Goal: Information Seeking & Learning: Learn about a topic

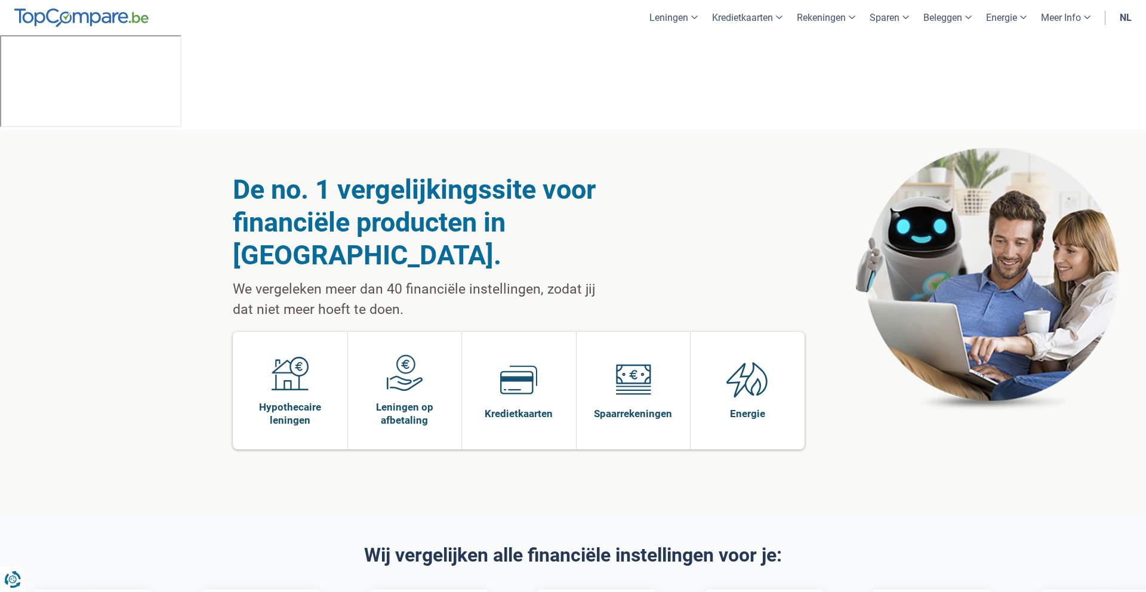
click at [750, 147] on div "De no. 1 vergelijkingssite voor financiële producten in België. We vergeleken m…" at bounding box center [573, 323] width 680 height 386
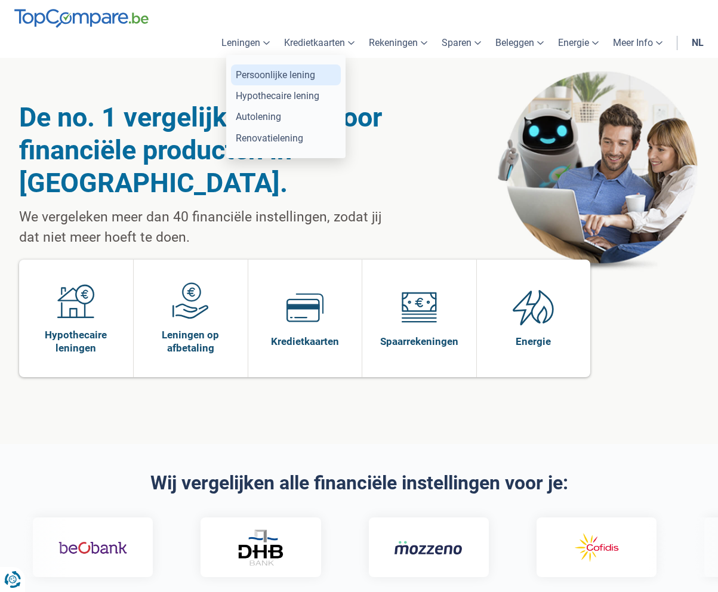
click at [260, 76] on link "Persoonlijke lening" at bounding box center [286, 74] width 110 height 21
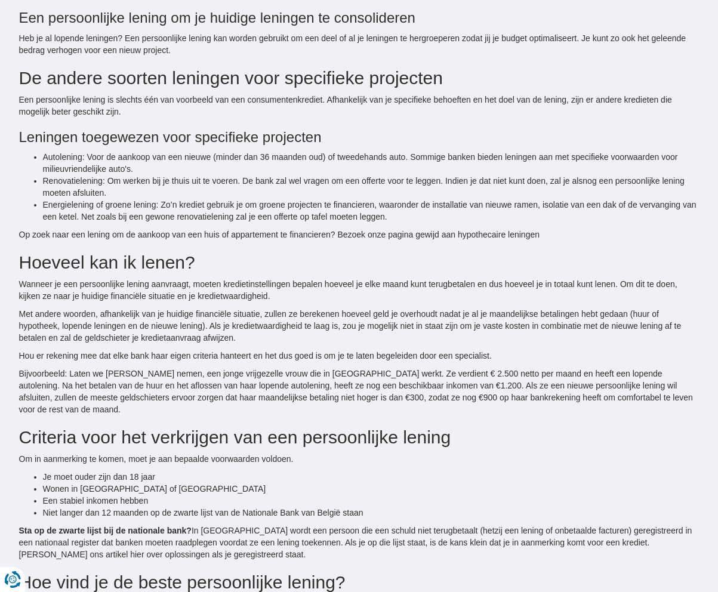
scroll to position [1663, 0]
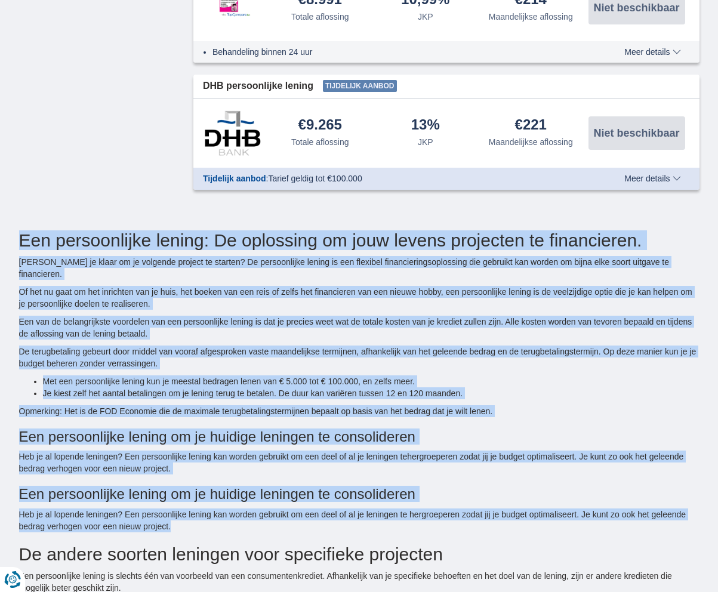
drag, startPoint x: 18, startPoint y: 239, endPoint x: 426, endPoint y: 513, distance: 491.5
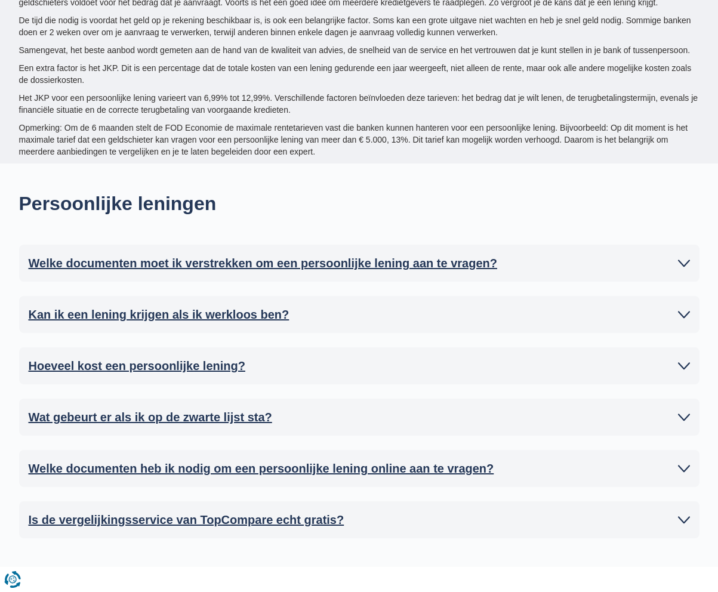
scroll to position [2665, 0]
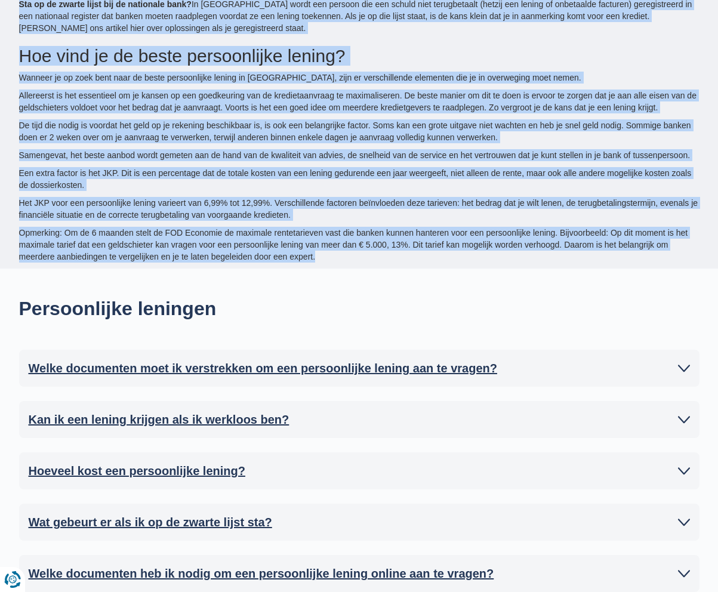
click at [354, 248] on p "Opmerking: Om de 6 maanden stelt de FOD Economie de maximale rentetarieven vast…" at bounding box center [359, 245] width 680 height 36
copy div "Lor ipsumdolorsi ametco: Ad elitseddo ei temp incidi utlaboree do magnaaliqua. …"
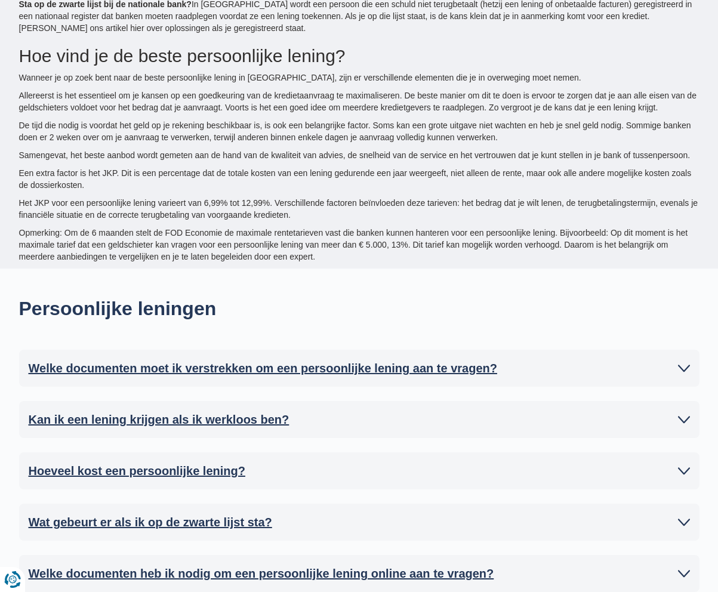
click at [529, 305] on div "Persoonlijke leningen" at bounding box center [359, 308] width 698 height 23
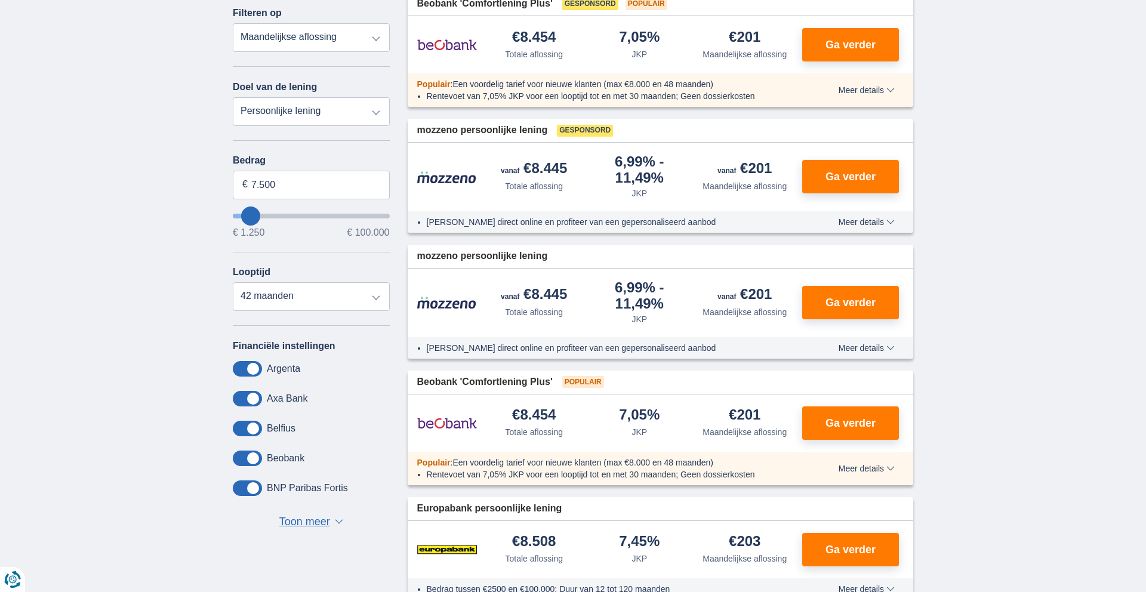
scroll to position [0, 0]
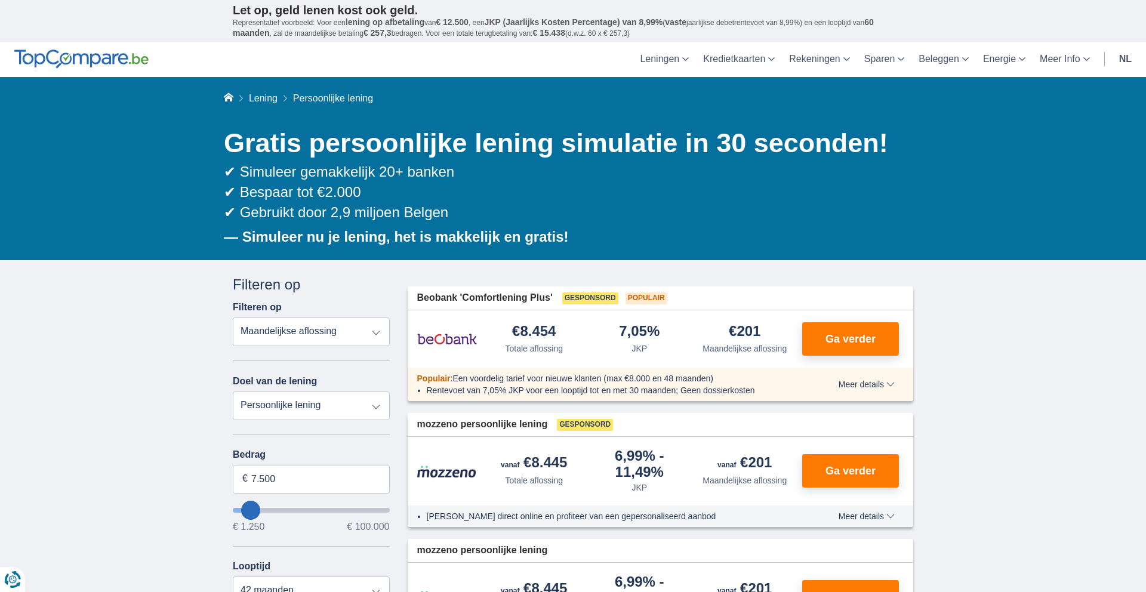
click at [306, 146] on h1 "Gratis persoonlijke lening simulatie in 30 seconden!" at bounding box center [568, 143] width 689 height 37
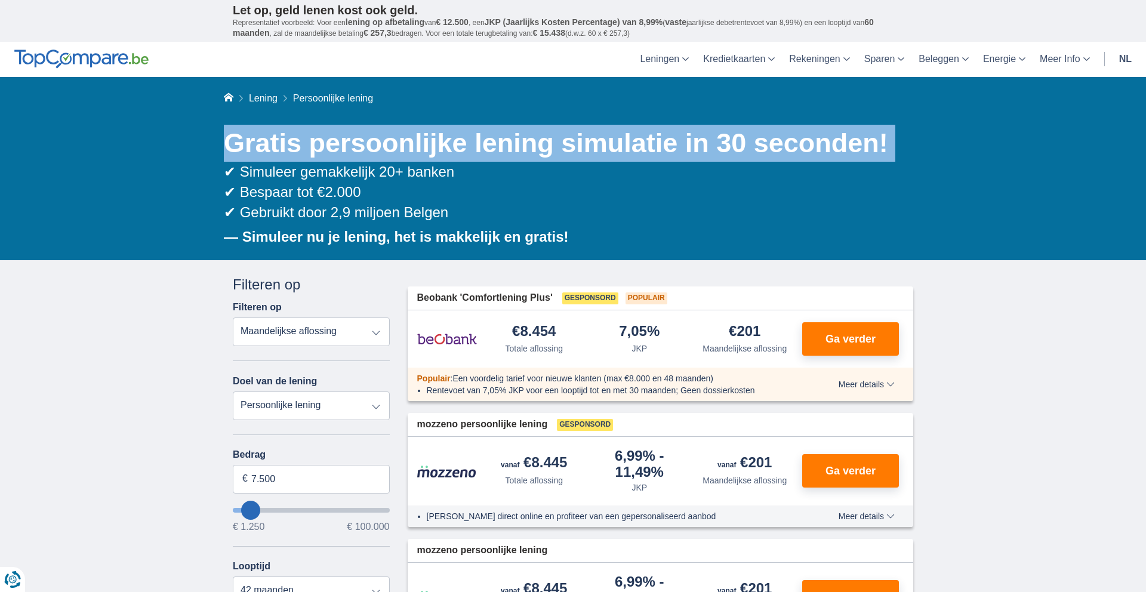
click at [306, 146] on h1 "Gratis persoonlijke lening simulatie in 30 seconden!" at bounding box center [568, 143] width 689 height 37
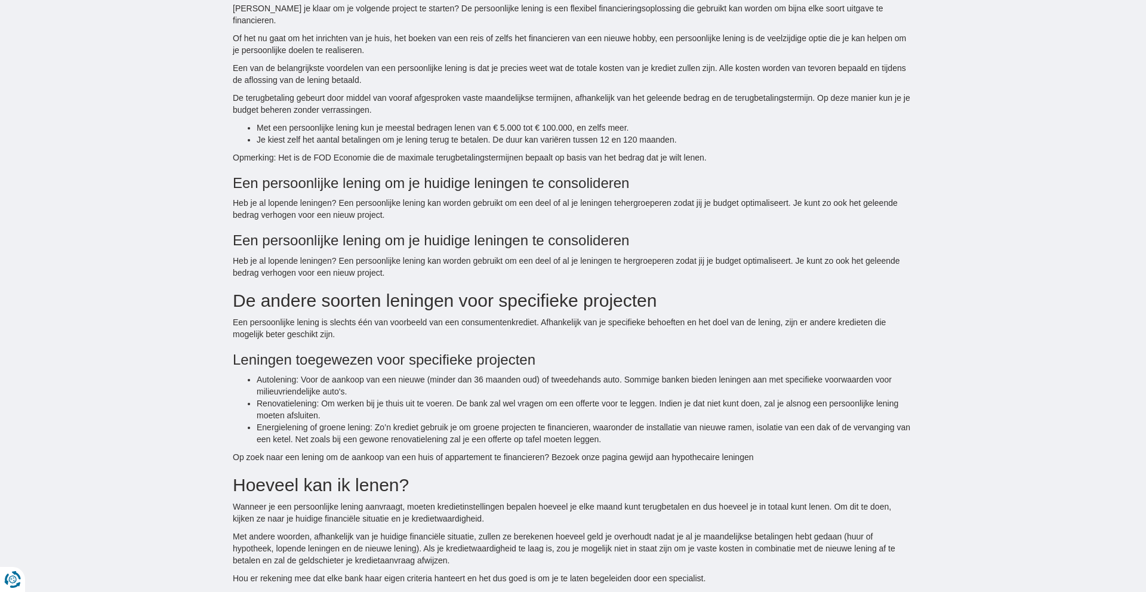
scroll to position [1895, 0]
click at [211, 178] on div "Home Lening Persoonlijke lening Gratis persoonlijke lening simulatie in 30 seco…" at bounding box center [573, 341] width 1146 height 4321
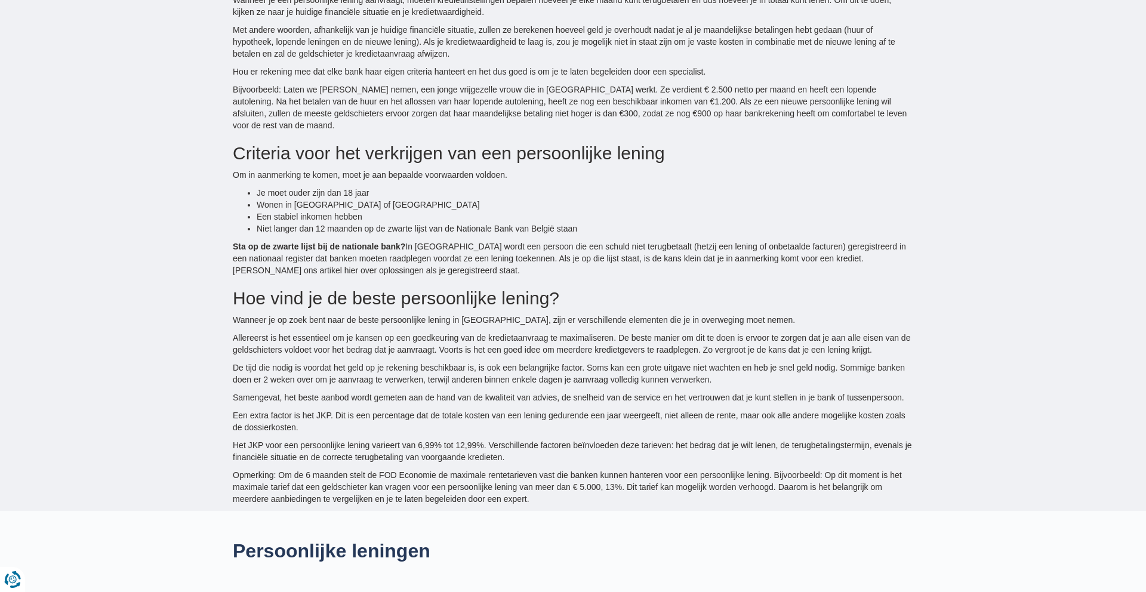
scroll to position [2251, 0]
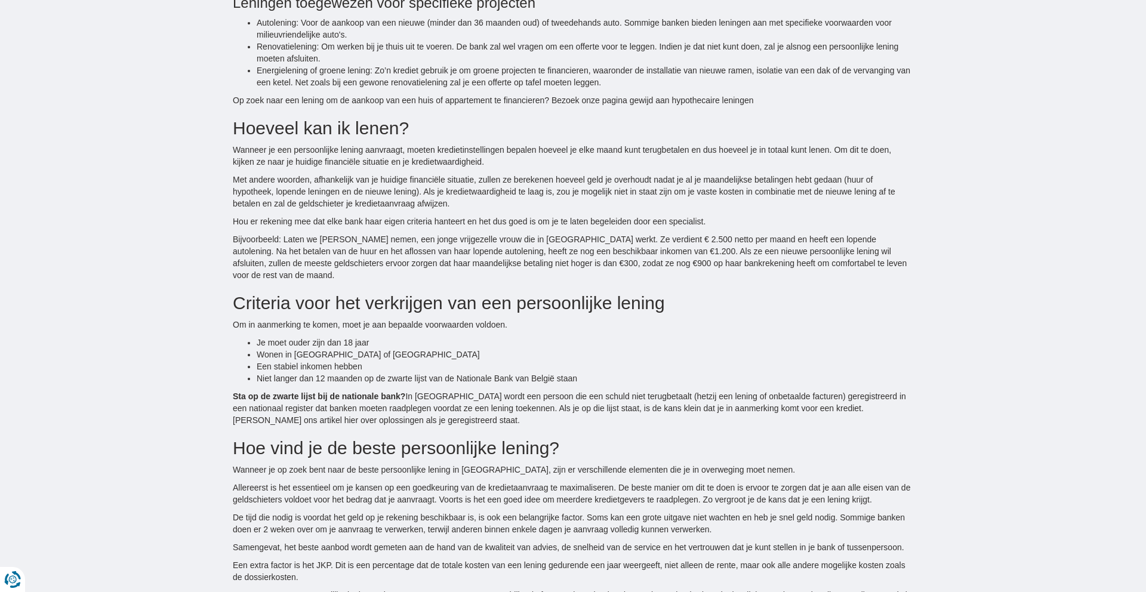
click at [703, 185] on p "Met andere woorden, afhankelijk van je huidige financiële situatie, zullen ze b…" at bounding box center [573, 192] width 680 height 36
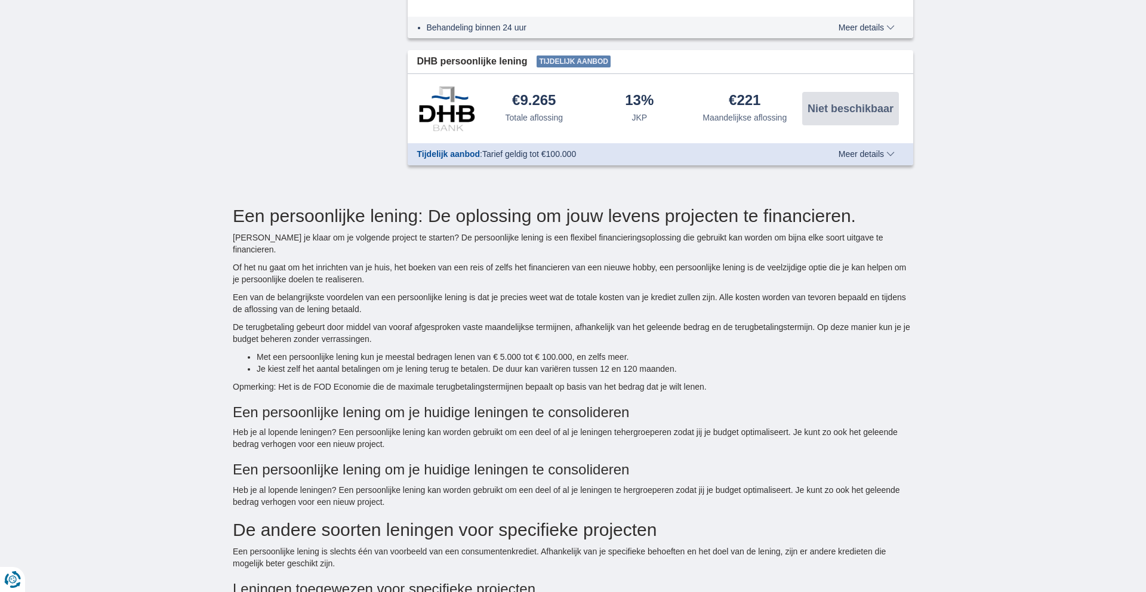
scroll to position [1665, 0]
click at [717, 241] on div "Home Lening Persoonlijke lening Gratis persoonlijke lening simulatie in 30 seco…" at bounding box center [573, 572] width 1146 height 4321
click at [717, 222] on div "Home Lening Persoonlijke lening Gratis persoonlijke lening simulatie in 30 seco…" at bounding box center [573, 572] width 1146 height 4321
